Goal: Find specific page/section: Find specific page/section

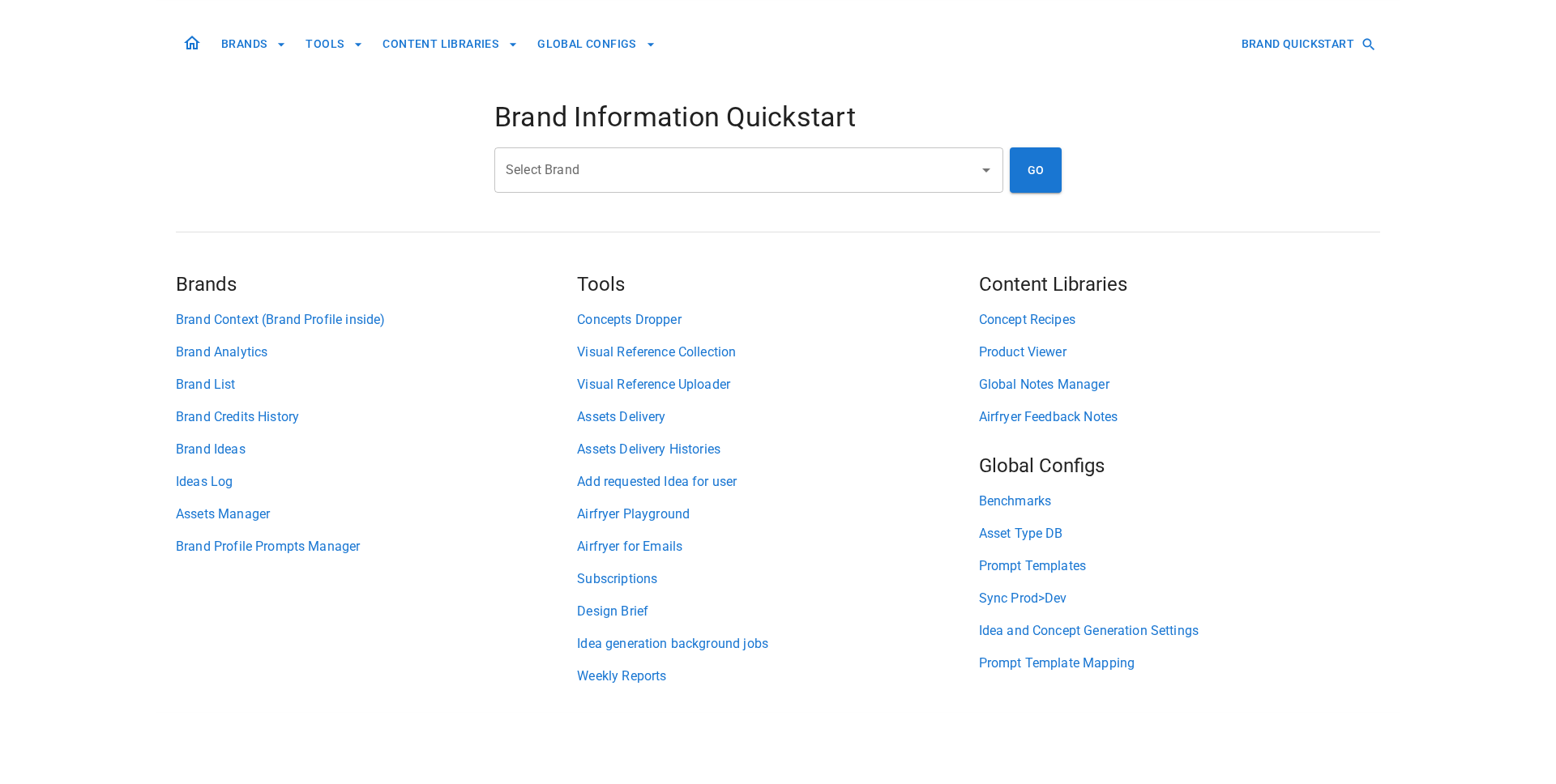
click at [644, 687] on div "BRANDS TOOLS CONTENT LIBRARIES GLOBAL CONFIGS BRAND QUICKSTART Brand Informatio…" at bounding box center [778, 356] width 1205 height 711
click at [649, 682] on link "Weekly Reports" at bounding box center [778, 677] width 401 height 20
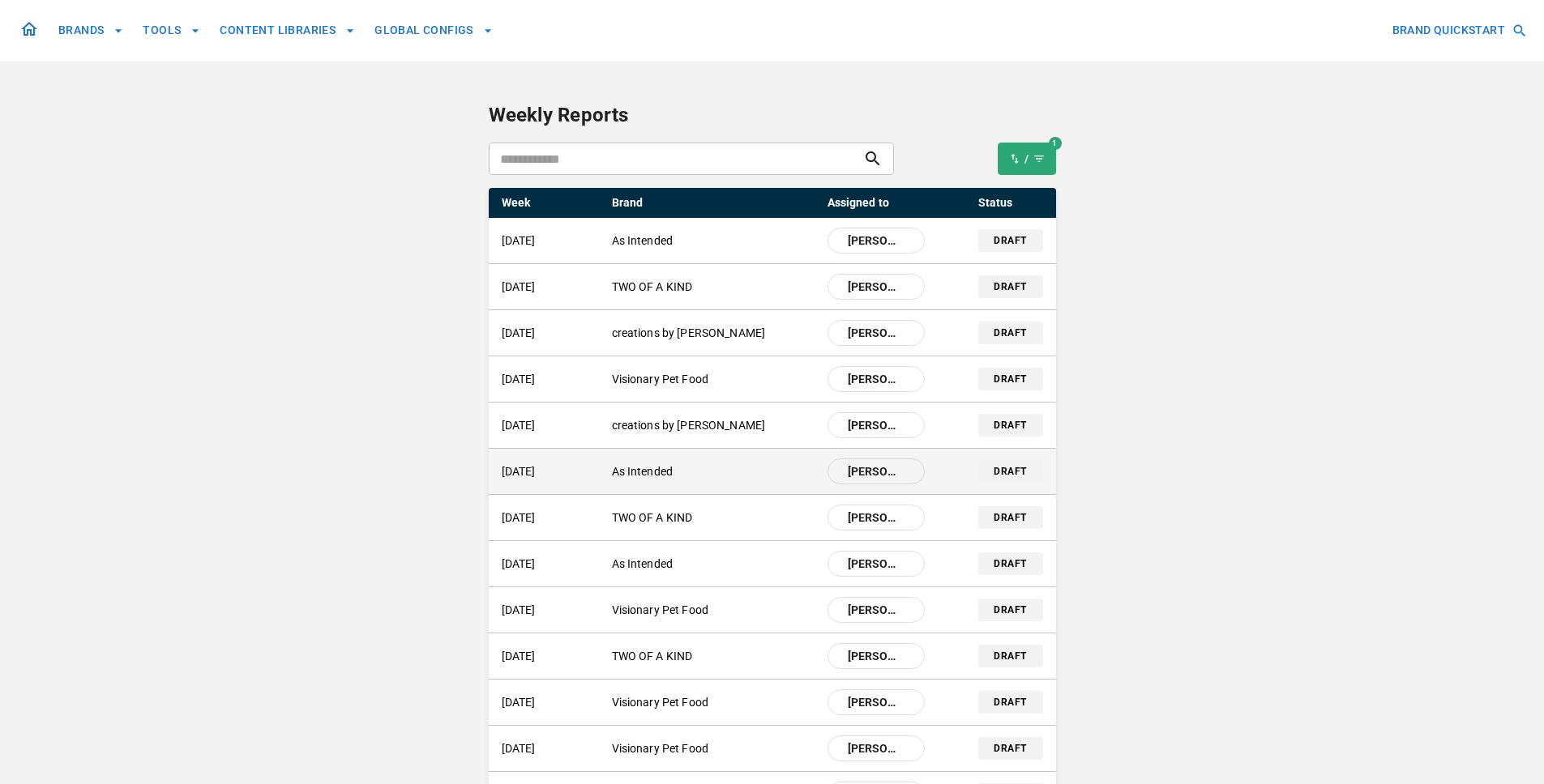
click at [800, 477] on p "As Intended" at bounding box center [713, 471] width 203 height 17
click at [643, 479] on p "As Intended" at bounding box center [713, 471] width 203 height 17
click at [1005, 470] on p "draft" at bounding box center [1010, 471] width 32 height 15
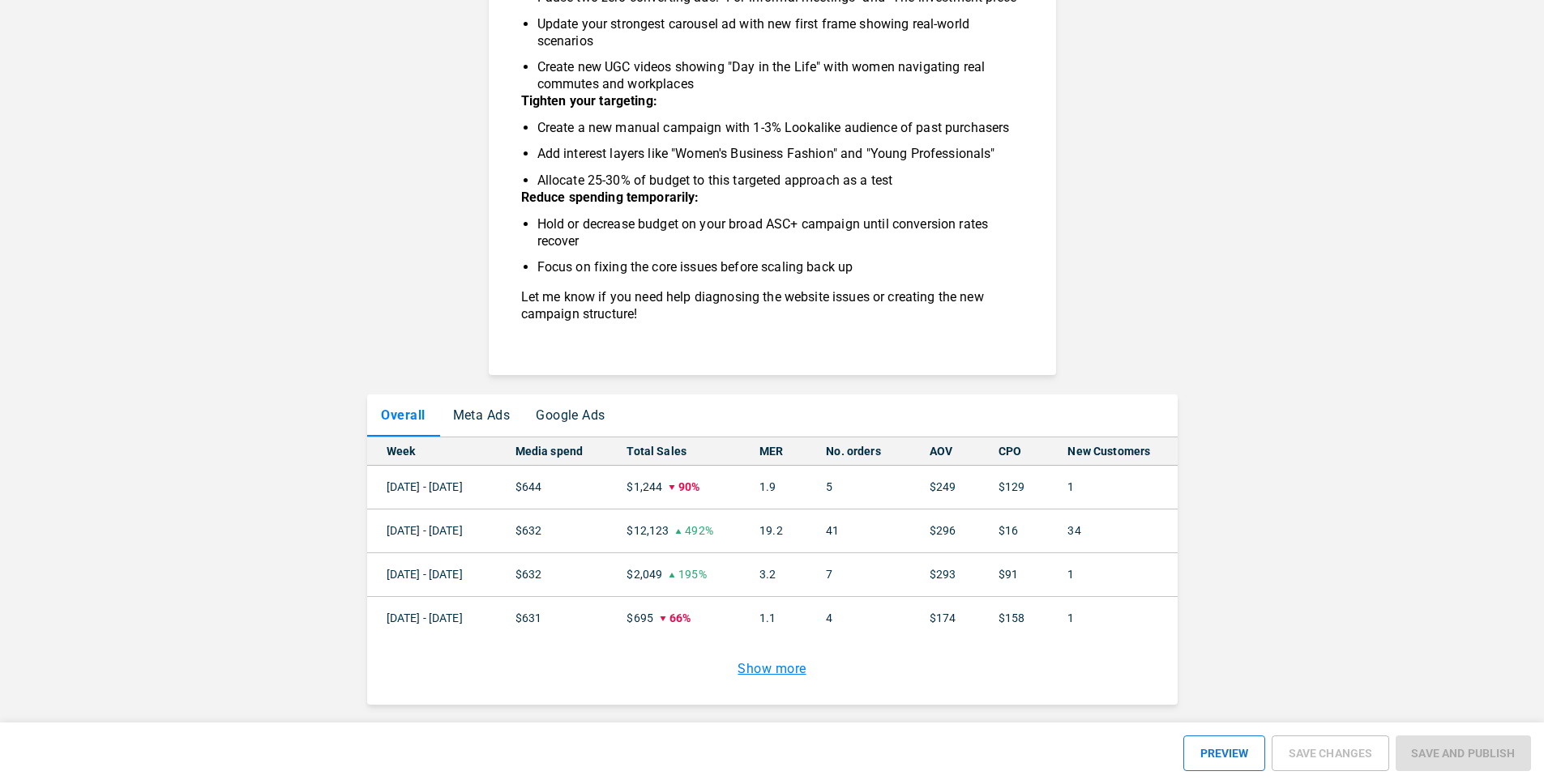
scroll to position [1361, 0]
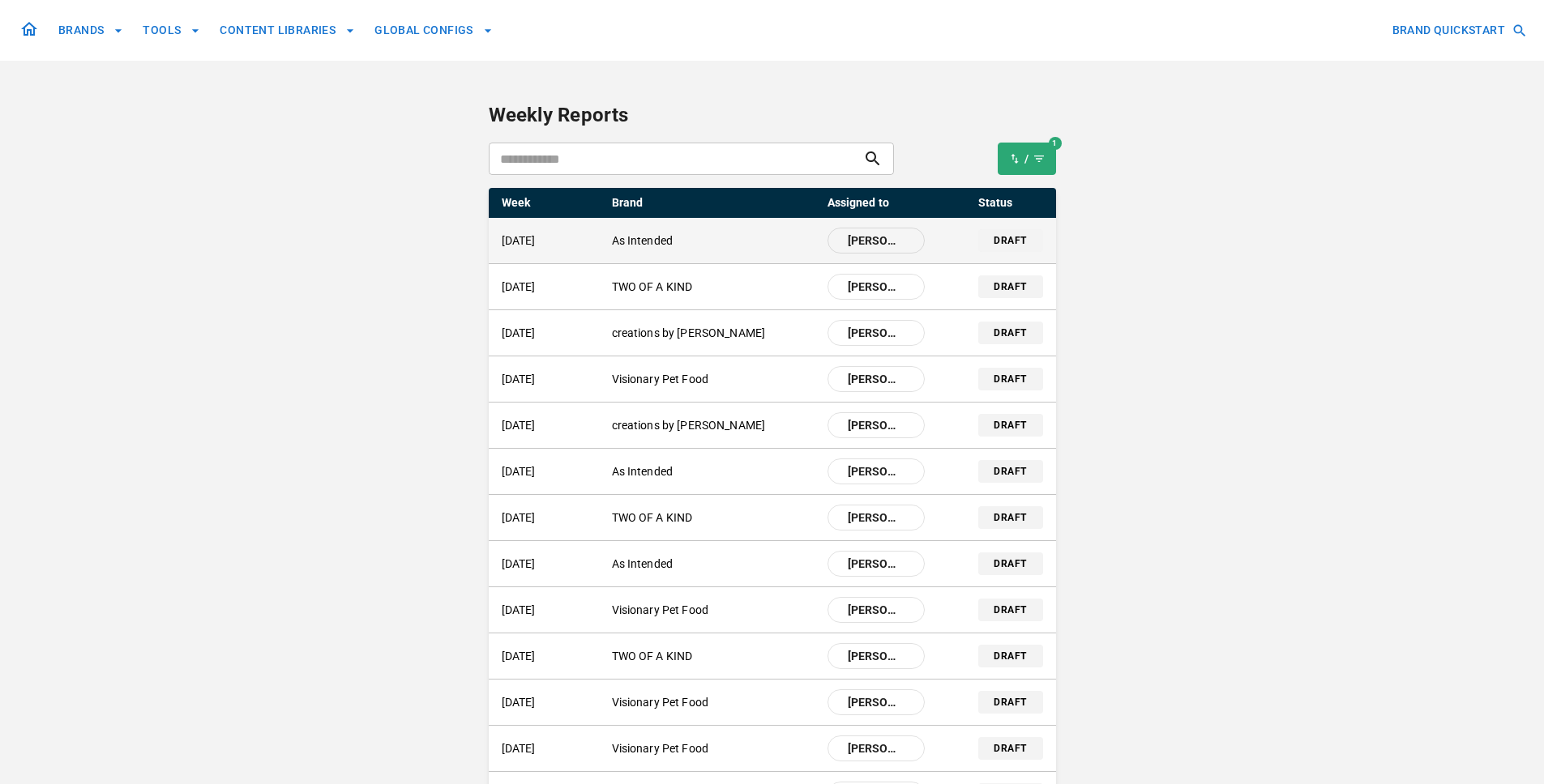
click at [624, 252] on div "[DATE] As Intended [PERSON_NAME]" at bounding box center [713, 240] width 423 height 26
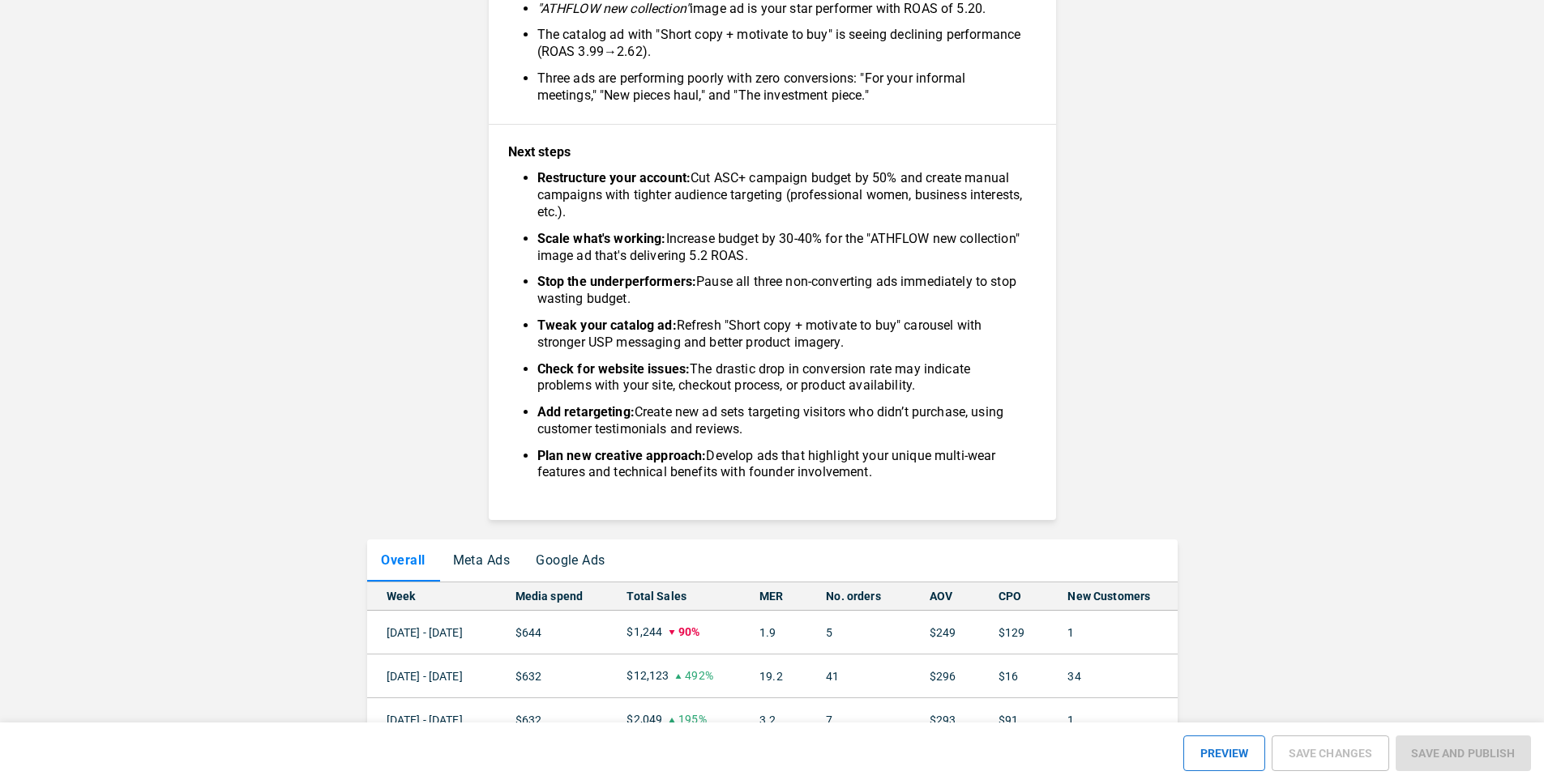
scroll to position [972, 0]
